Goal: Transaction & Acquisition: Download file/media

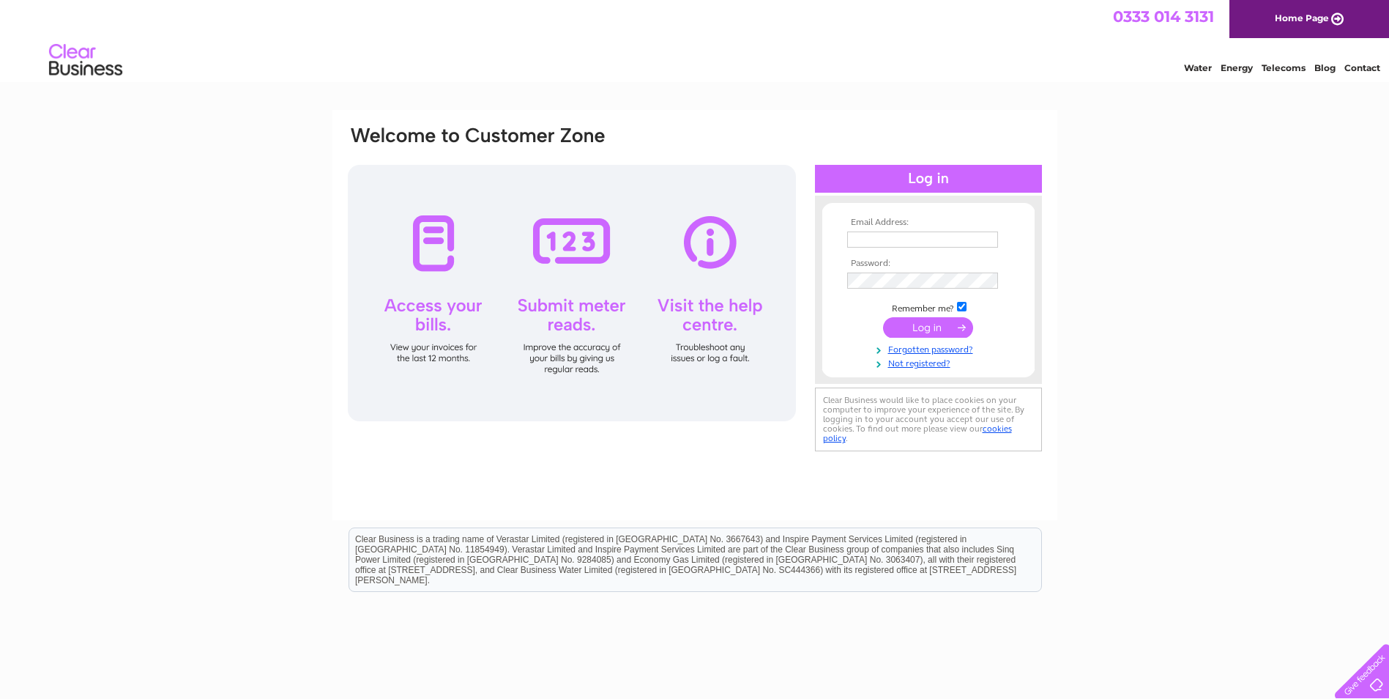
type input "spudleydudley@hotmail.com"
click at [940, 327] on input "submit" at bounding box center [928, 327] width 90 height 21
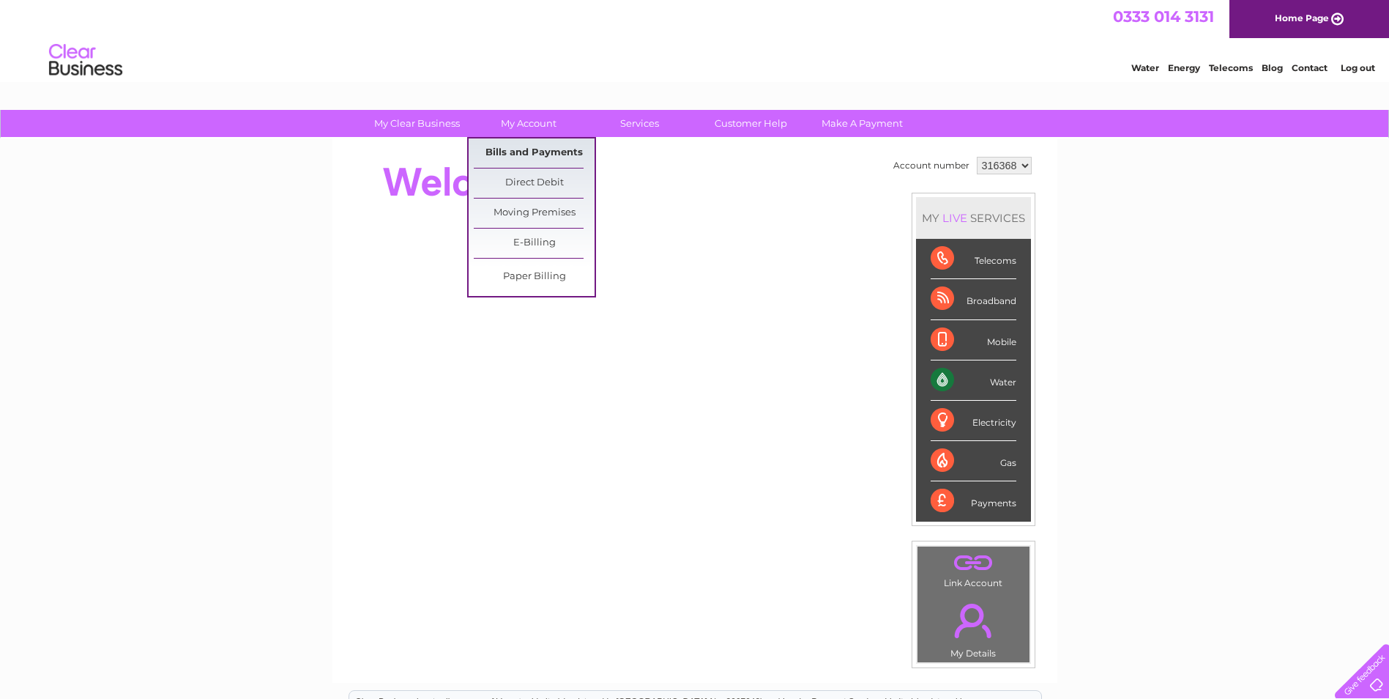
click at [529, 148] on link "Bills and Payments" at bounding box center [534, 152] width 121 height 29
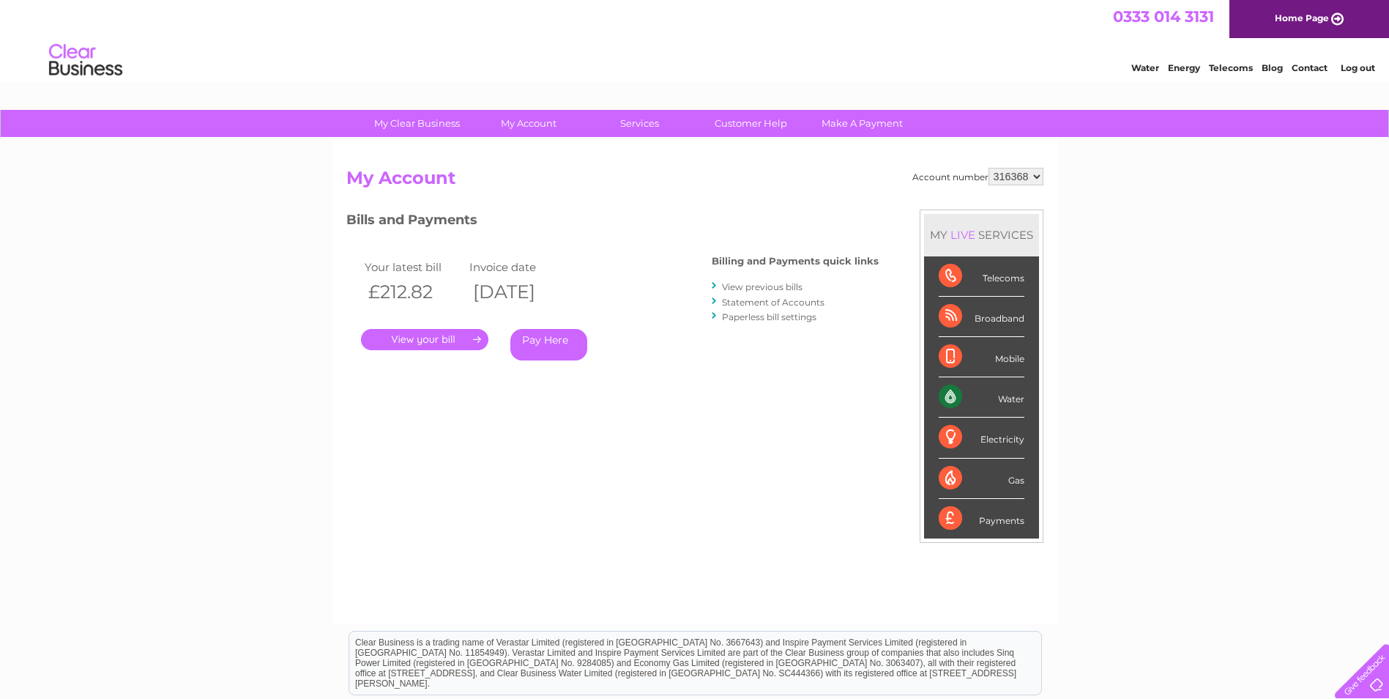
click at [768, 285] on link "View previous bills" at bounding box center [762, 286] width 81 height 11
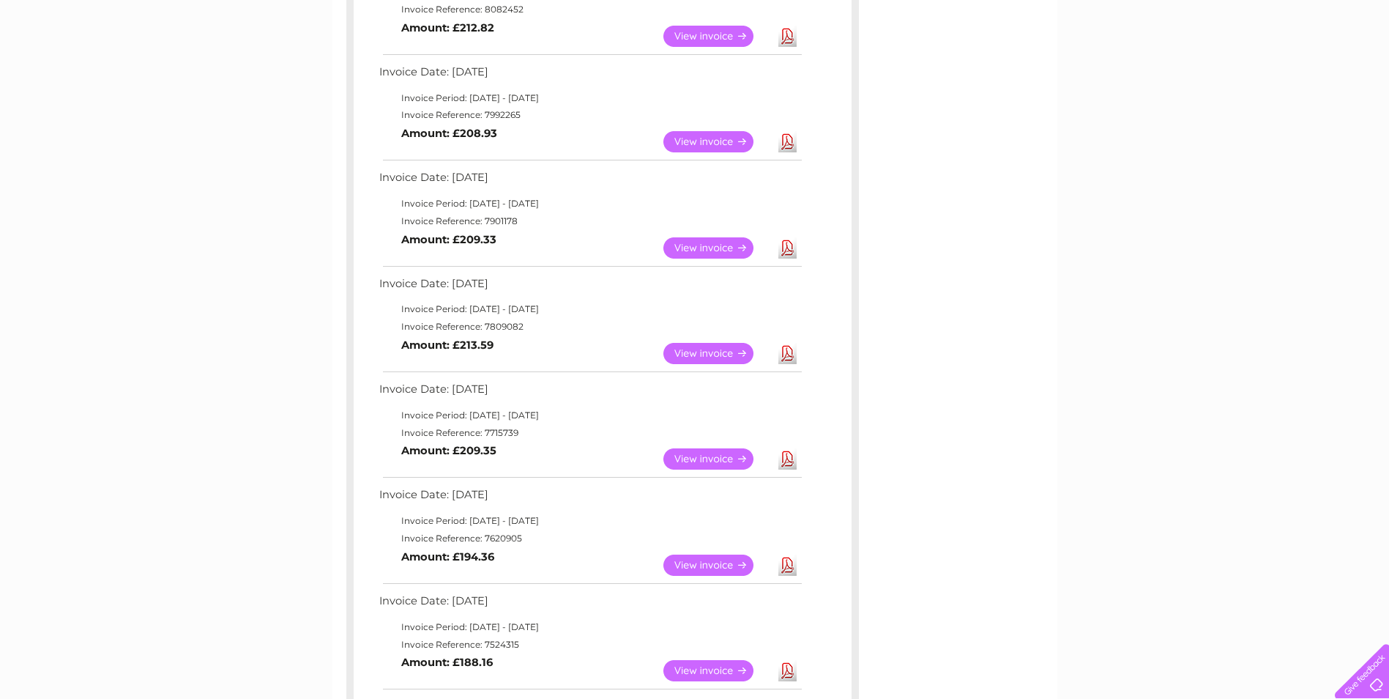
scroll to position [293, 0]
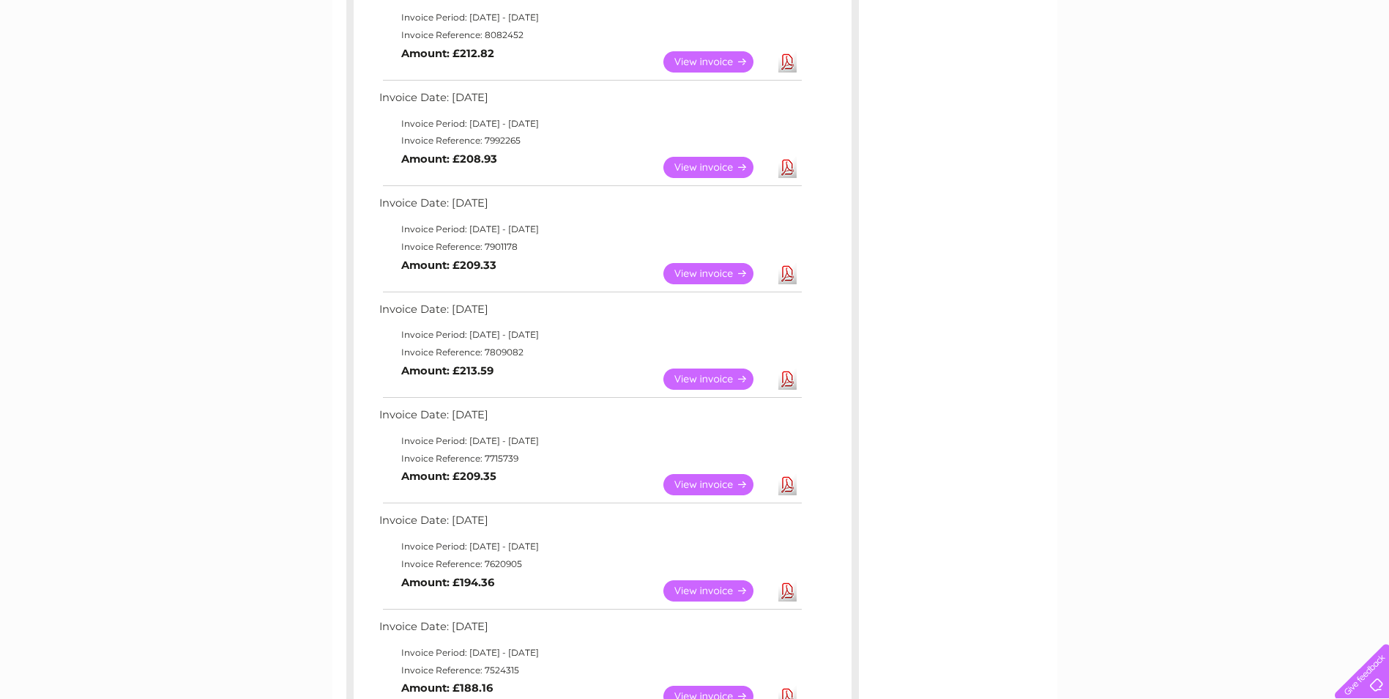
click at [696, 376] on link "View" at bounding box center [718, 378] width 108 height 21
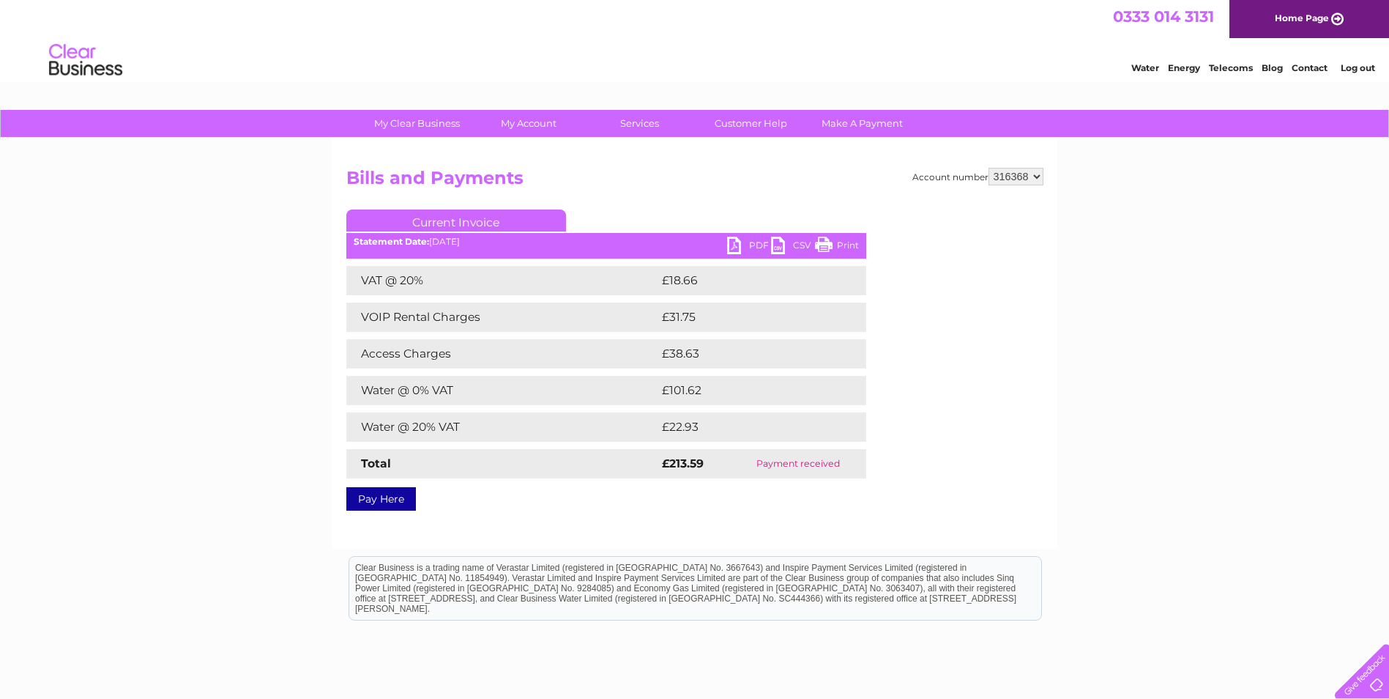
click at [737, 243] on link "PDF" at bounding box center [749, 247] width 44 height 21
click at [784, 242] on link "CSV" at bounding box center [793, 247] width 44 height 21
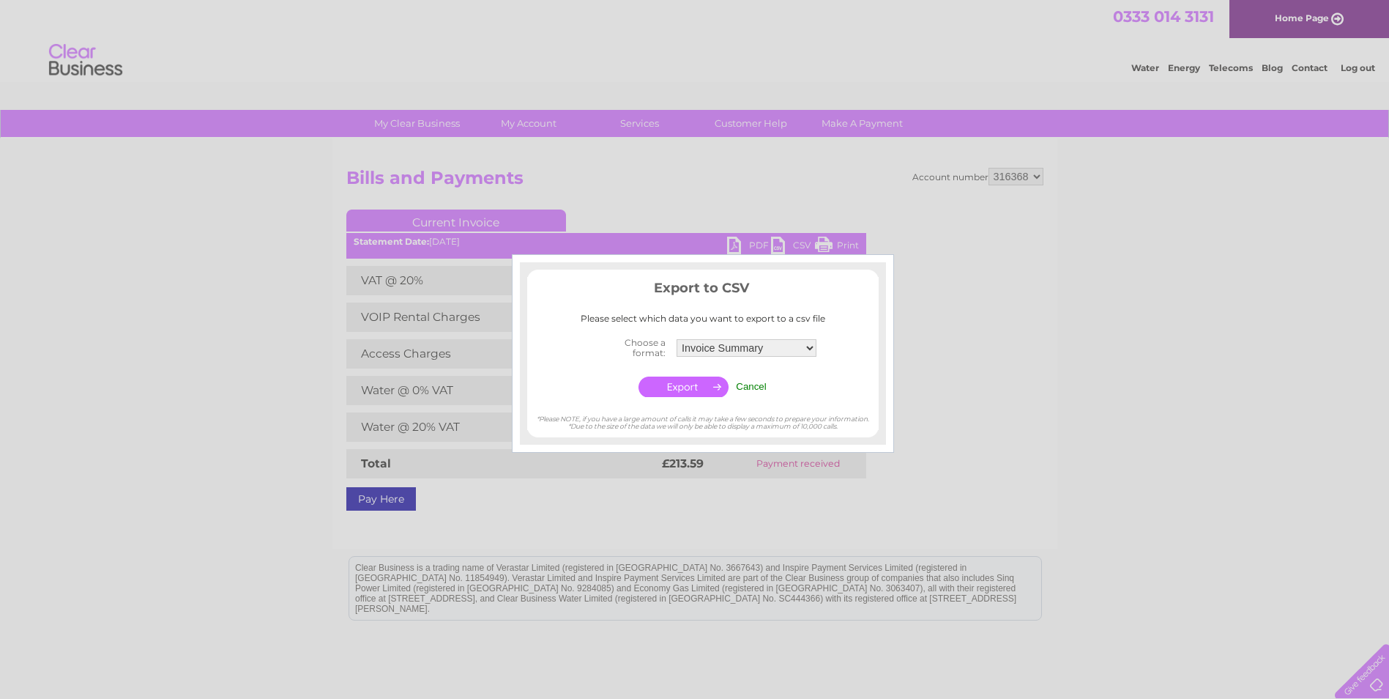
click at [680, 387] on input "button" at bounding box center [684, 386] width 90 height 21
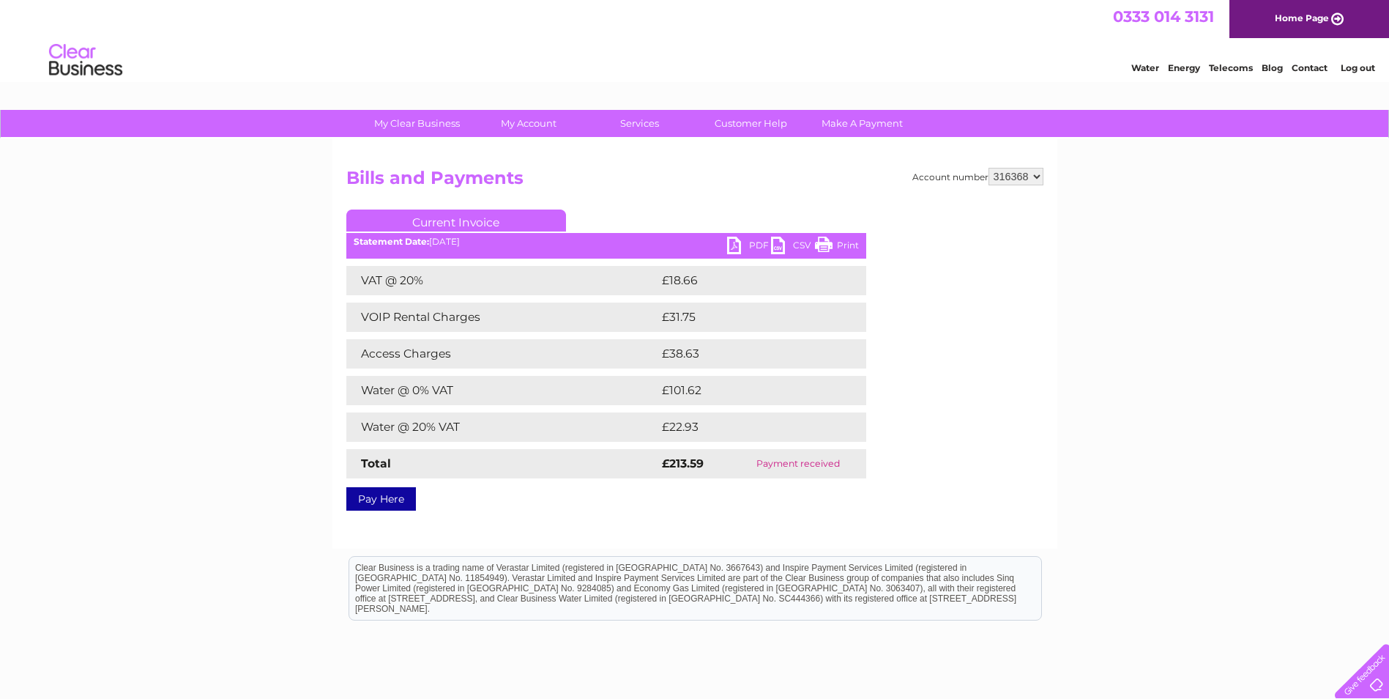
click at [545, 40] on div "Water Energy Telecoms Blog Contact Log out" at bounding box center [694, 62] width 1389 height 48
click at [735, 245] on link "PDF" at bounding box center [749, 247] width 44 height 21
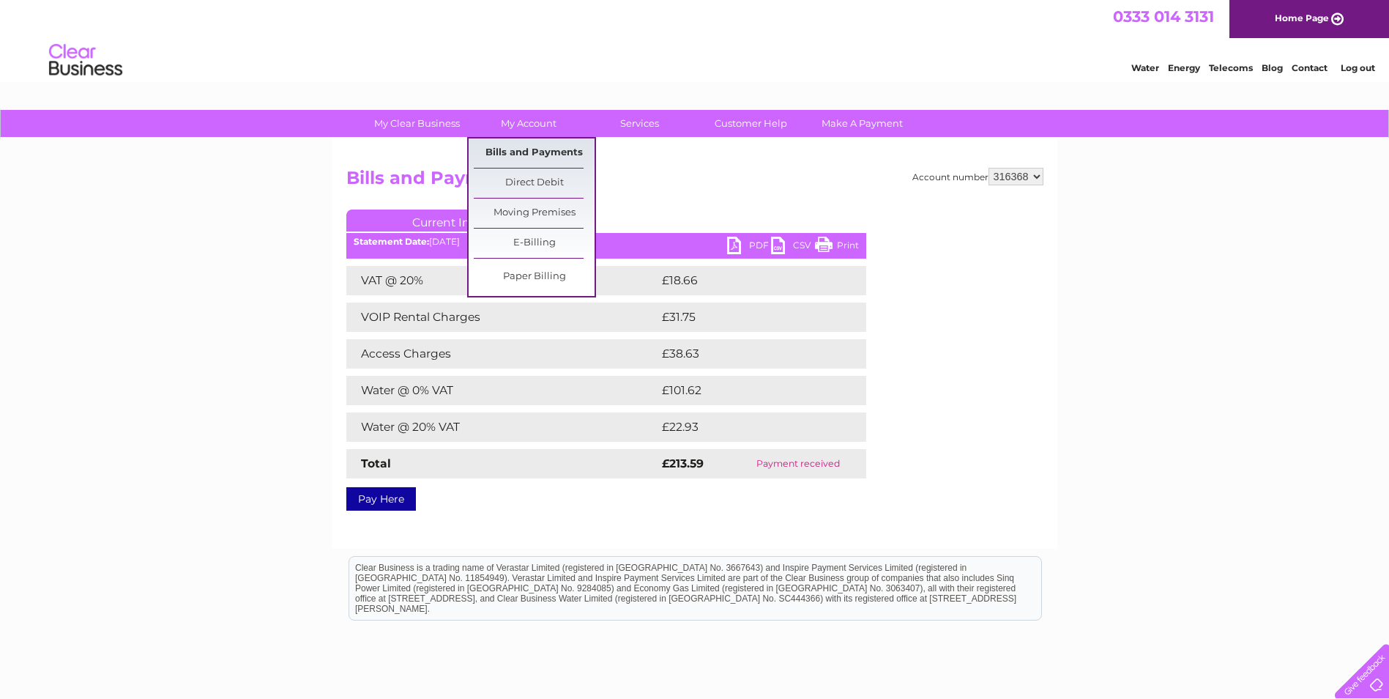
click at [539, 150] on link "Bills and Payments" at bounding box center [534, 152] width 121 height 29
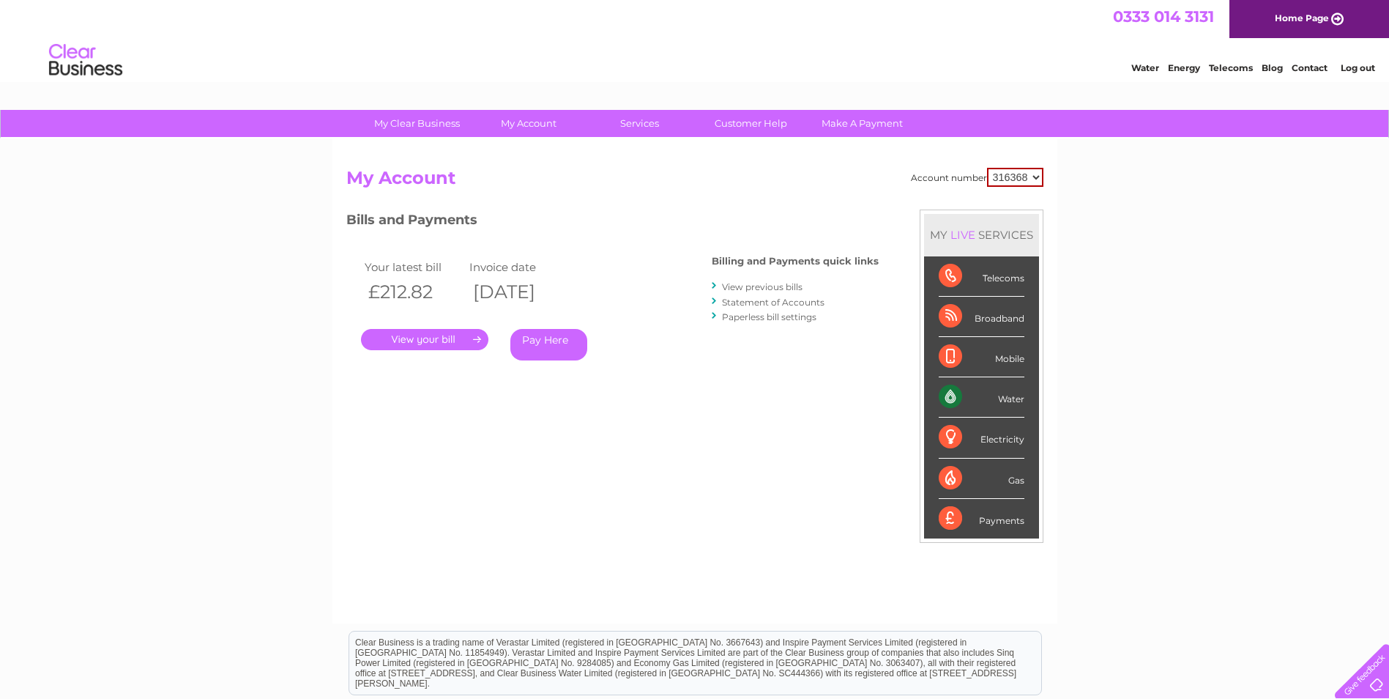
click at [738, 289] on link "View previous bills" at bounding box center [762, 286] width 81 height 11
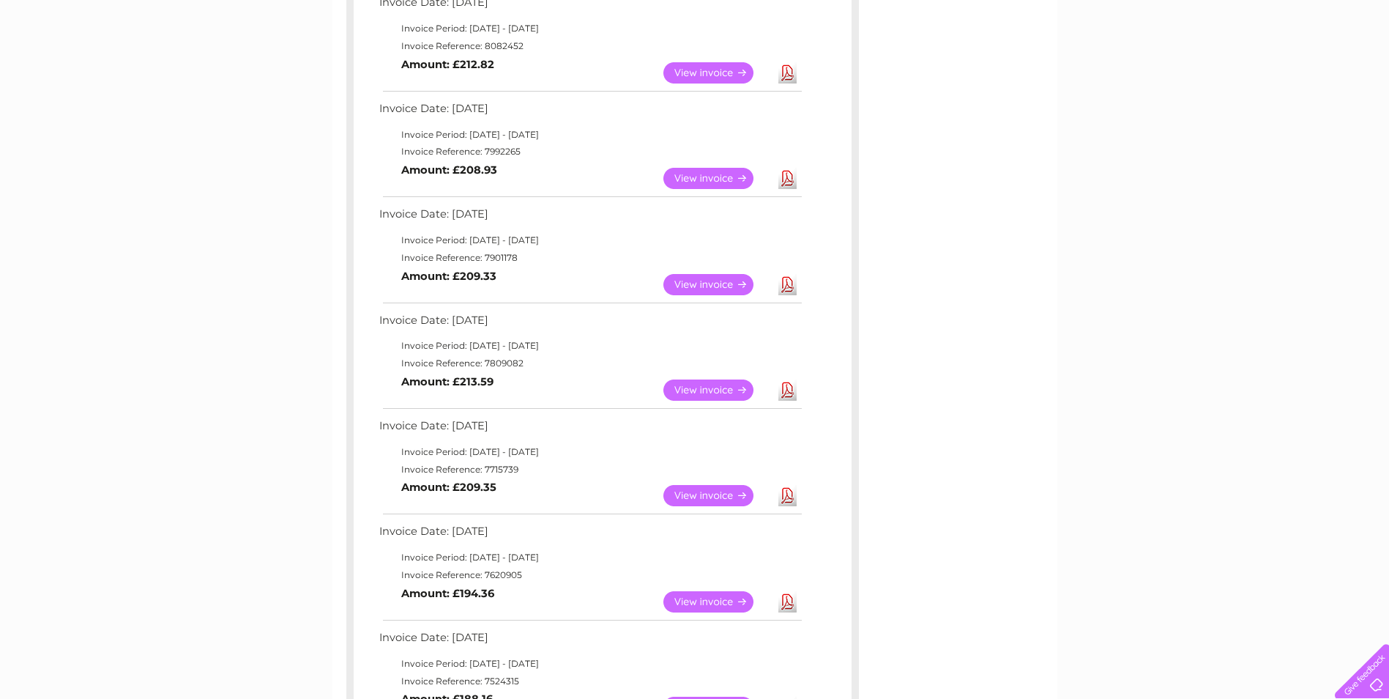
scroll to position [293, 0]
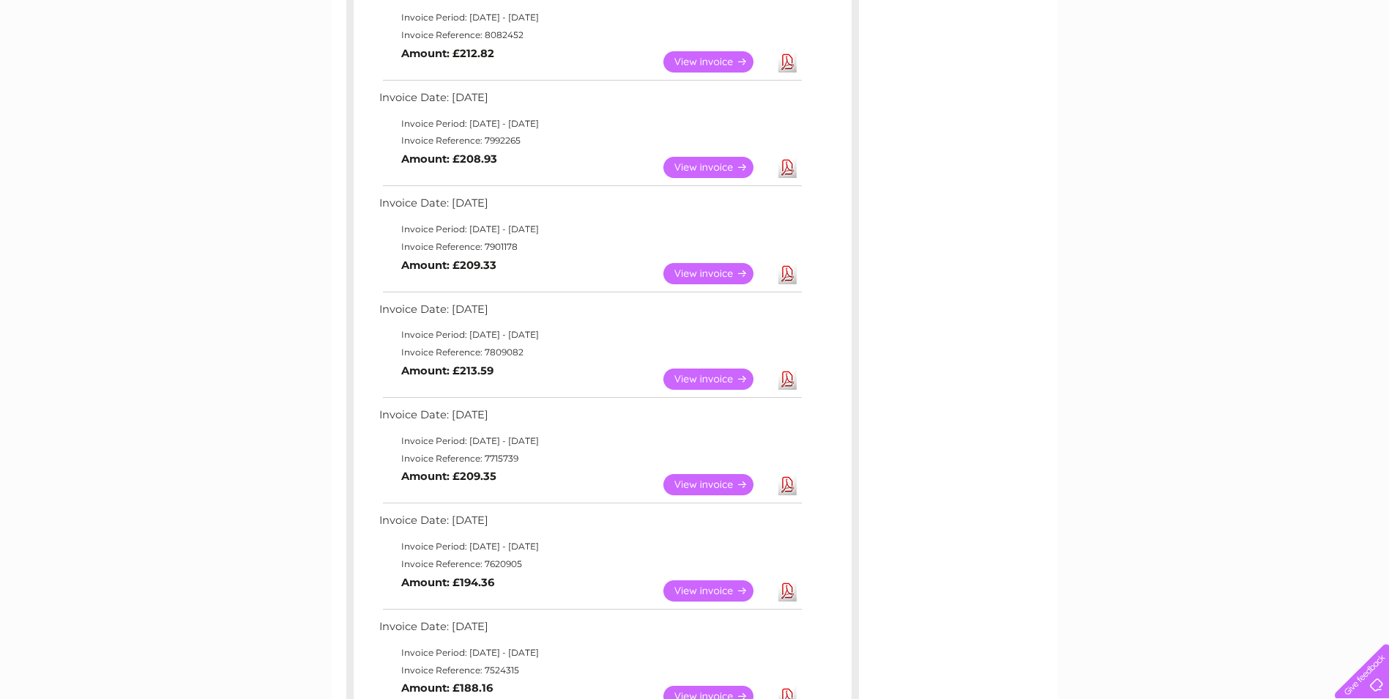
click at [787, 272] on link "Download" at bounding box center [787, 273] width 18 height 21
click at [792, 165] on link "Download" at bounding box center [787, 167] width 18 height 21
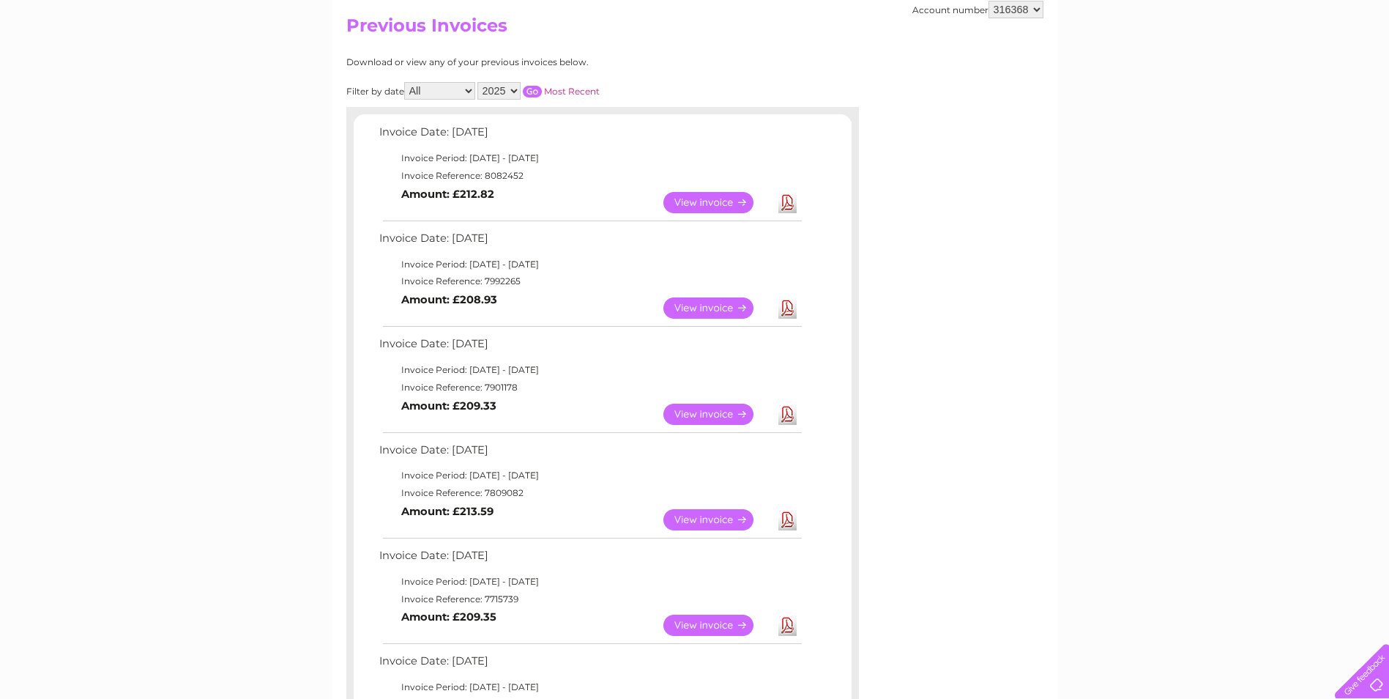
scroll to position [146, 0]
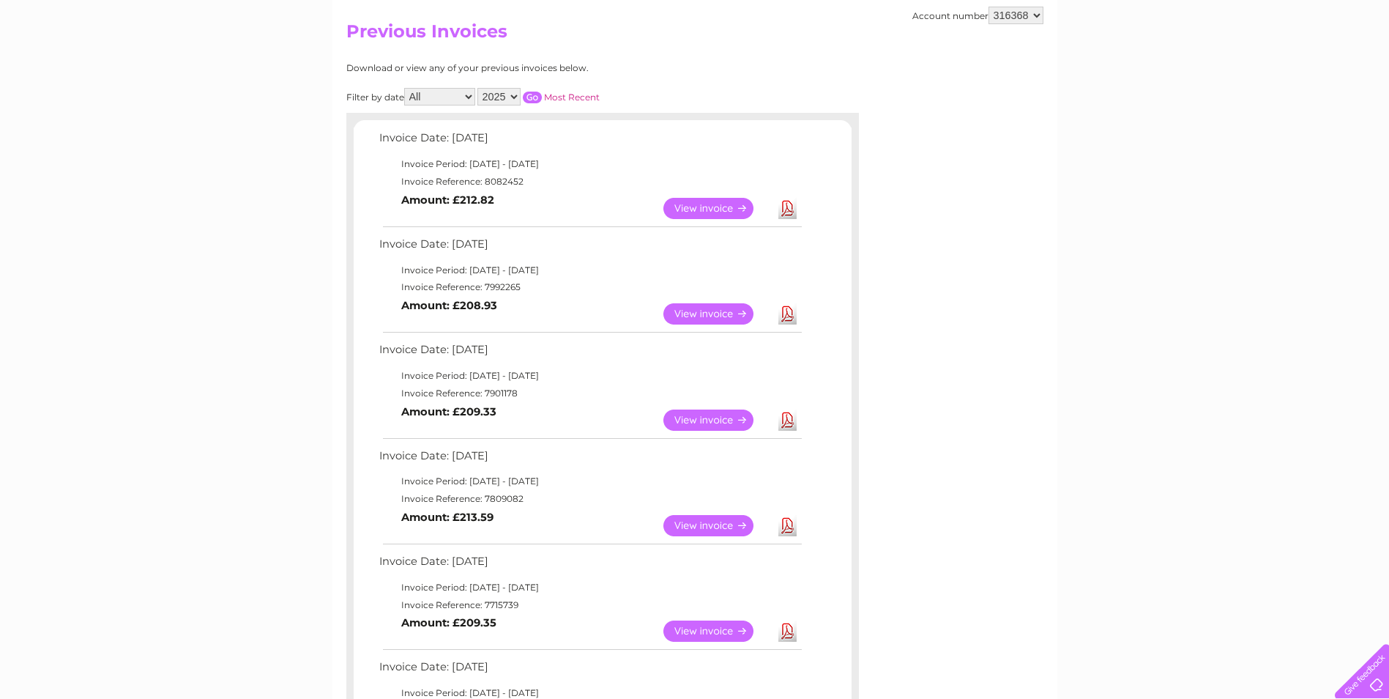
click at [789, 311] on link "Download" at bounding box center [787, 313] width 18 height 21
